Goal: Transaction & Acquisition: Purchase product/service

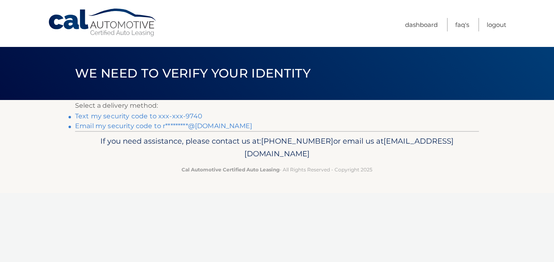
click at [139, 114] on link "Text my security code to xxx-xxx-9740" at bounding box center [138, 116] width 127 height 8
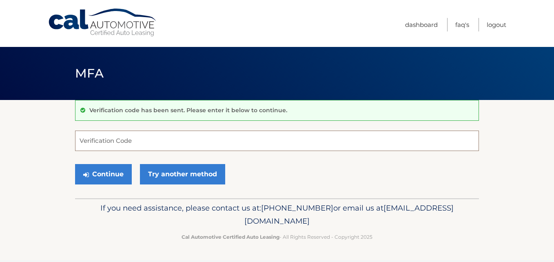
click at [130, 139] on input "Verification Code" at bounding box center [277, 141] width 404 height 20
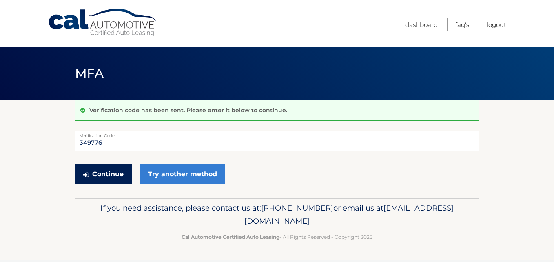
type input "349776"
click at [96, 171] on button "Continue" at bounding box center [103, 174] width 57 height 20
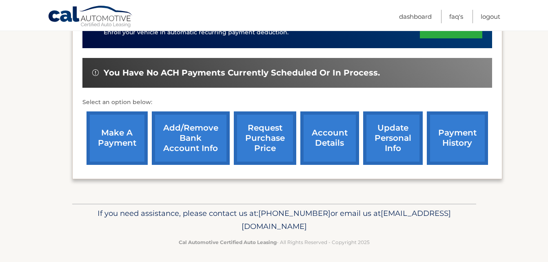
scroll to position [283, 0]
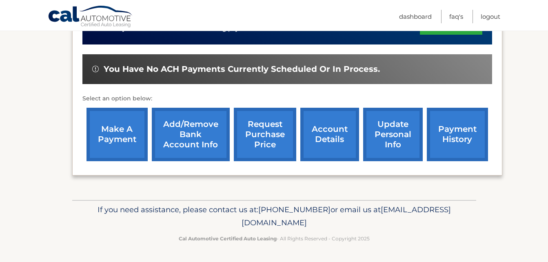
click at [124, 138] on link "make a payment" at bounding box center [116, 134] width 61 height 53
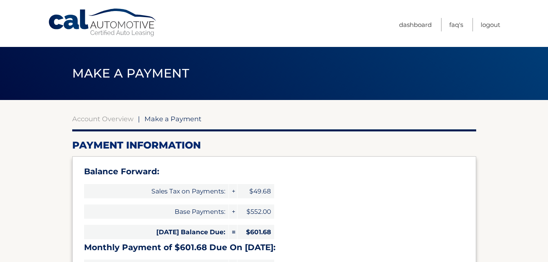
select select "NzQ4NWIzMzMtYjk5ZC00NGM1LTliNDMtNWI5NmE4YjQzYTM5"
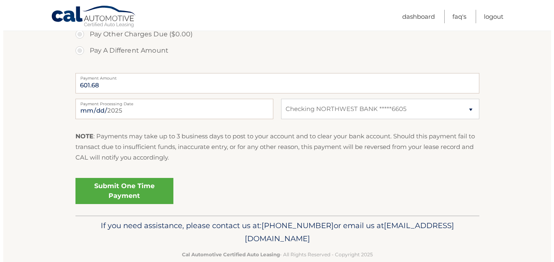
scroll to position [367, 0]
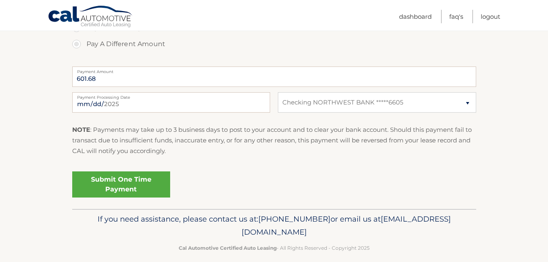
click at [121, 181] on link "Submit One Time Payment" at bounding box center [121, 184] width 98 height 26
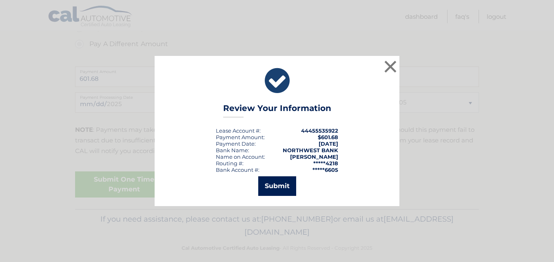
click at [265, 189] on button "Submit" at bounding box center [277, 186] width 38 height 20
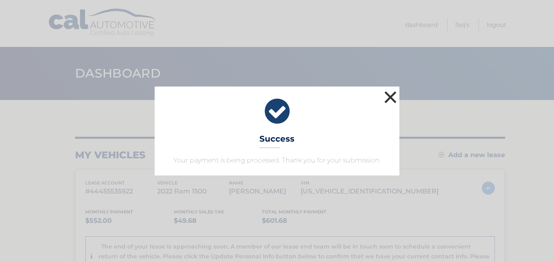
click at [391, 96] on button "×" at bounding box center [390, 97] width 16 height 16
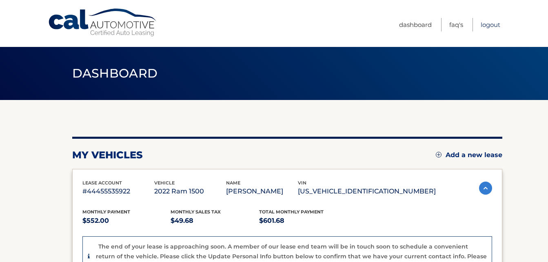
click at [486, 24] on link "Logout" at bounding box center [490, 24] width 20 height 13
